Goal: Information Seeking & Learning: Learn about a topic

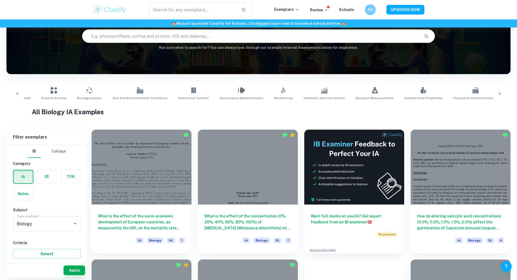
scroll to position [0, 211]
click at [504, 92] on link "Genetics" at bounding box center [513, 94] width 18 height 18
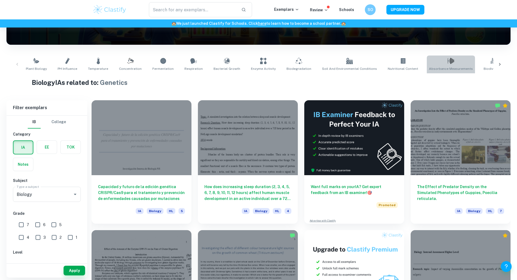
click at [441, 62] on link "Absorbance Measurements" at bounding box center [451, 64] width 48 height 18
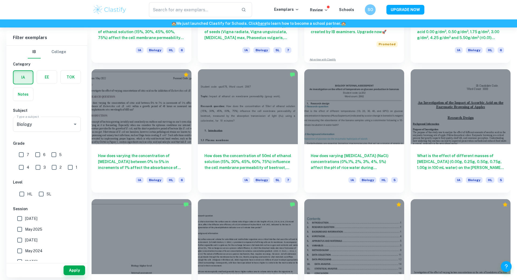
scroll to position [378, 0]
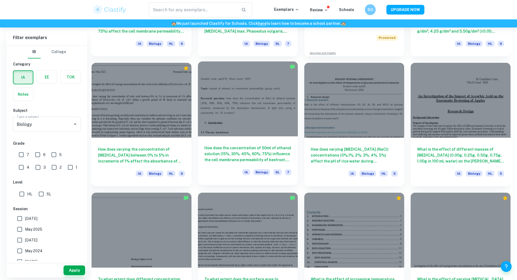
click at [252, 111] on div at bounding box center [248, 98] width 100 height 75
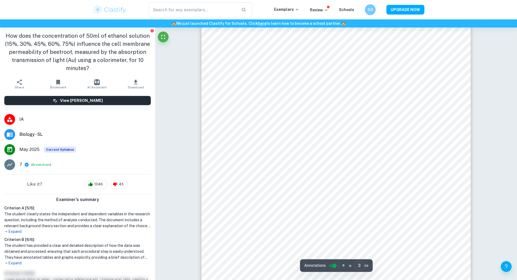
scroll to position [979, 0]
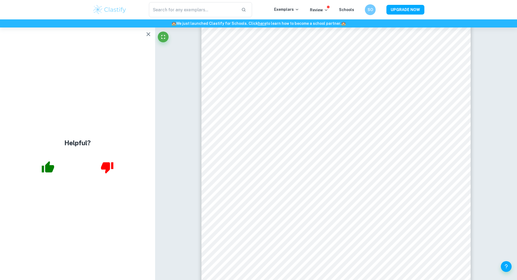
click at [145, 27] on div "🏫 We just launched Clastify for Schools. Click here to learn how to become a sc…" at bounding box center [258, 23] width 517 height 8
click at [149, 34] on icon "button" at bounding box center [148, 34] width 6 height 6
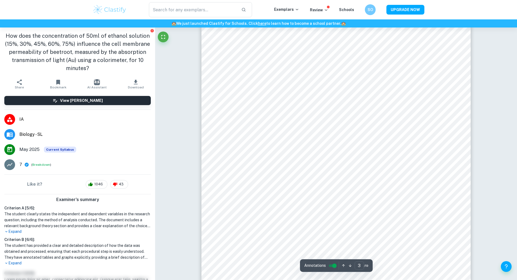
scroll to position [965, 0]
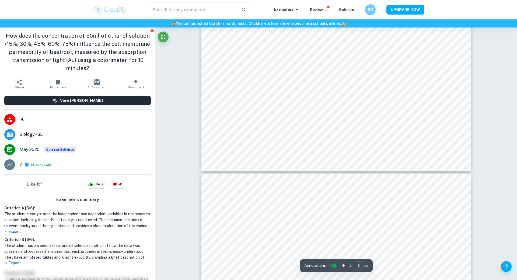
type input "6"
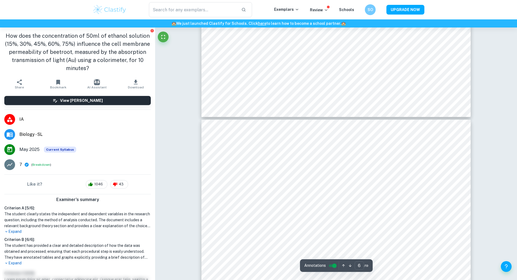
scroll to position [1917, 0]
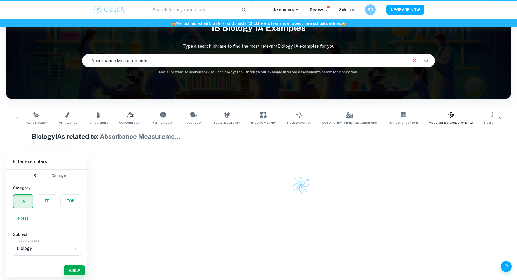
scroll to position [27, 0]
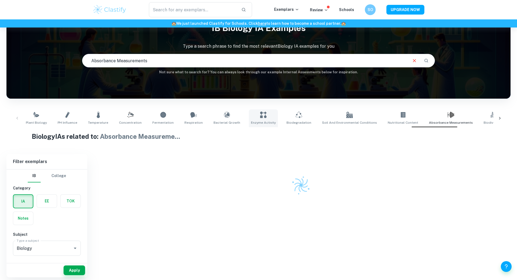
click at [261, 115] on link "Enzyme Activity" at bounding box center [263, 118] width 29 height 18
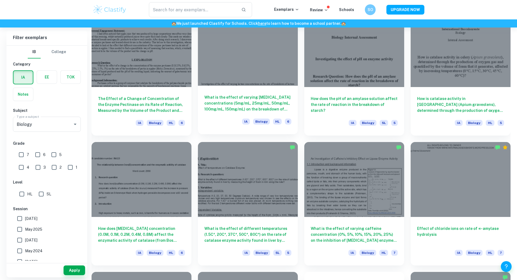
scroll to position [436, 0]
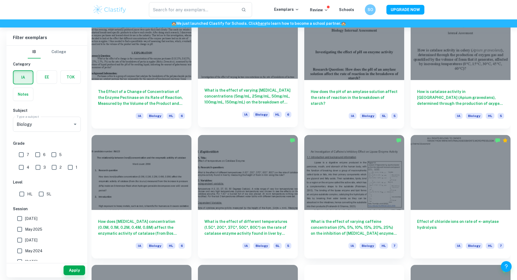
click at [253, 91] on h6 "What is the effect of varying [MEDICAL_DATA] concentrations (5mg/mL, 25mg/mL, 5…" at bounding box center [247, 96] width 87 height 18
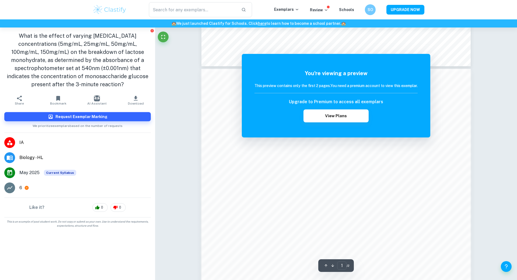
scroll to position [233, 0]
